Goal: Information Seeking & Learning: Compare options

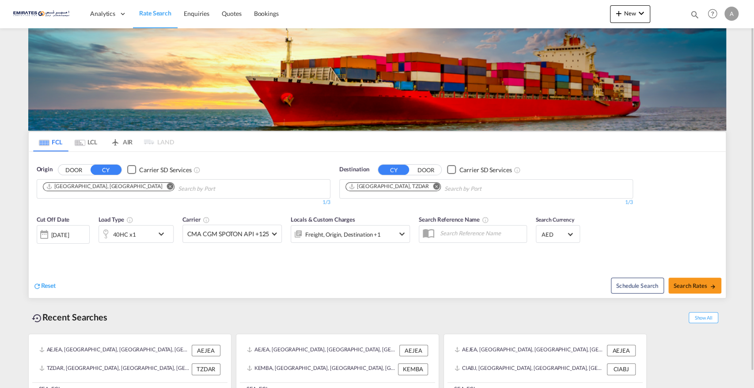
click at [433, 187] on md-icon "Remove" at bounding box center [436, 186] width 7 height 7
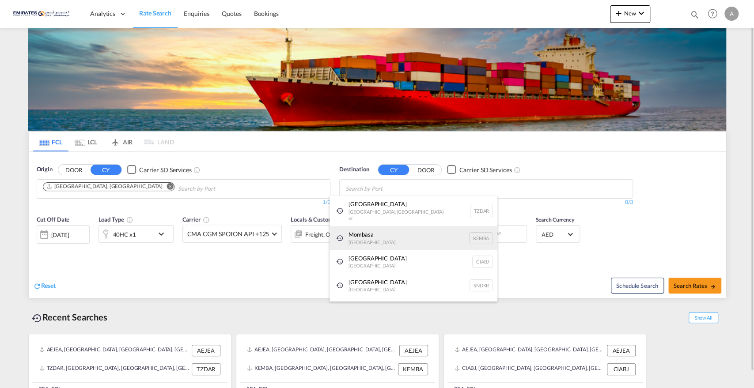
click at [382, 229] on div "Mombasa [GEOGRAPHIC_DATA] [GEOGRAPHIC_DATA]" at bounding box center [414, 238] width 168 height 24
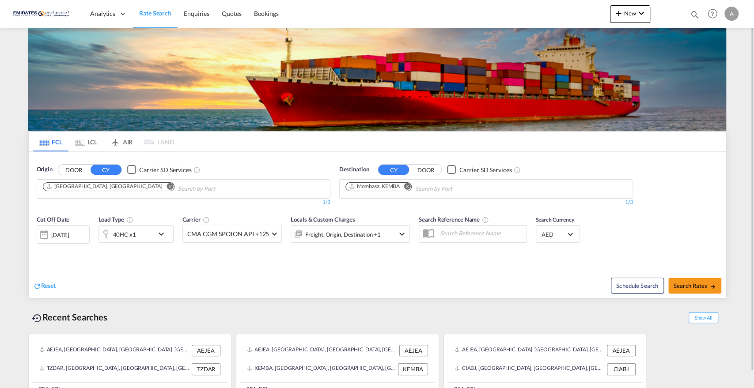
click at [142, 234] on div "40HC x1" at bounding box center [126, 234] width 55 height 18
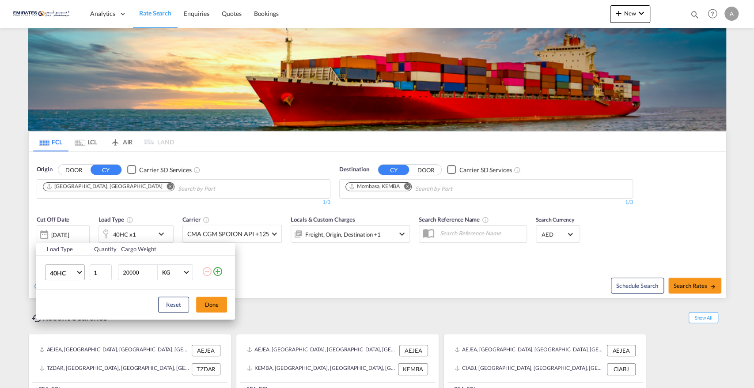
click at [64, 271] on span "40HC" at bounding box center [63, 273] width 26 height 9
click at [70, 228] on md-option "20GP" at bounding box center [73, 230] width 60 height 21
click at [213, 305] on button "Done" at bounding box center [211, 305] width 31 height 16
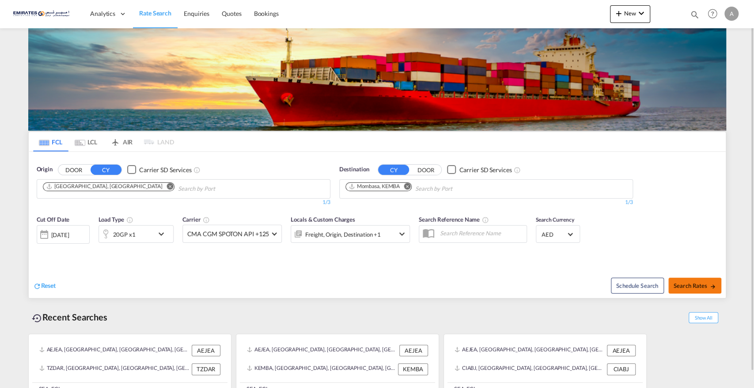
click at [689, 287] on span "Search Rates" at bounding box center [695, 285] width 42 height 7
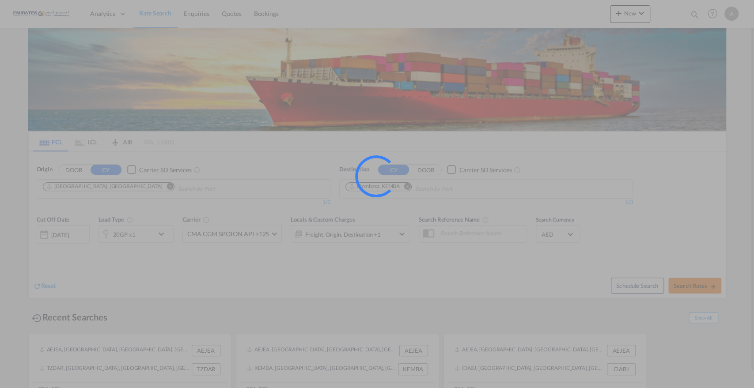
type input "AEJEA to KEMBA / [DATE]"
